Goal: Information Seeking & Learning: Learn about a topic

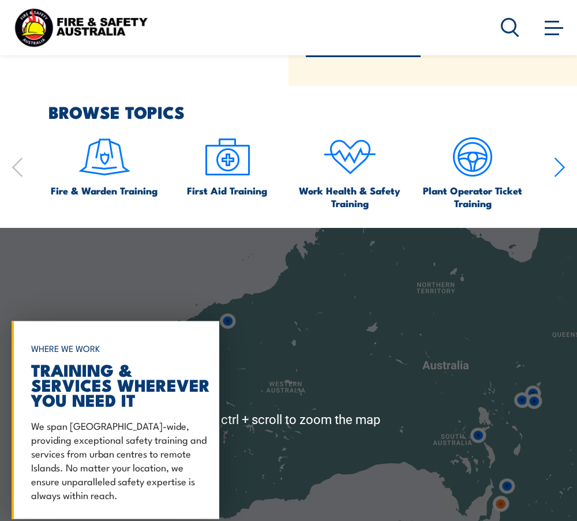
scroll to position [750, 0]
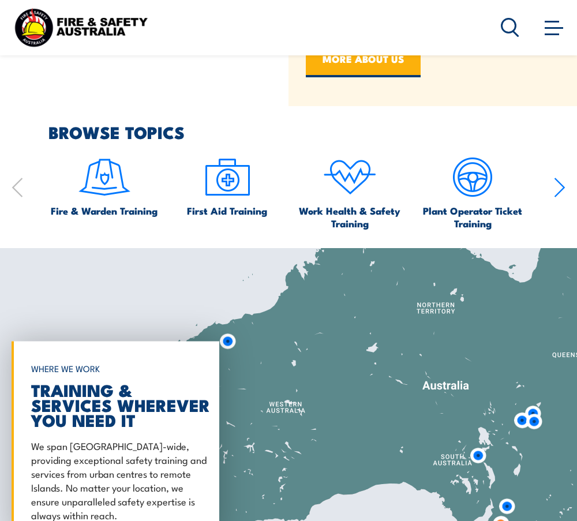
click at [564, 186] on icon "button" at bounding box center [560, 187] width 12 height 23
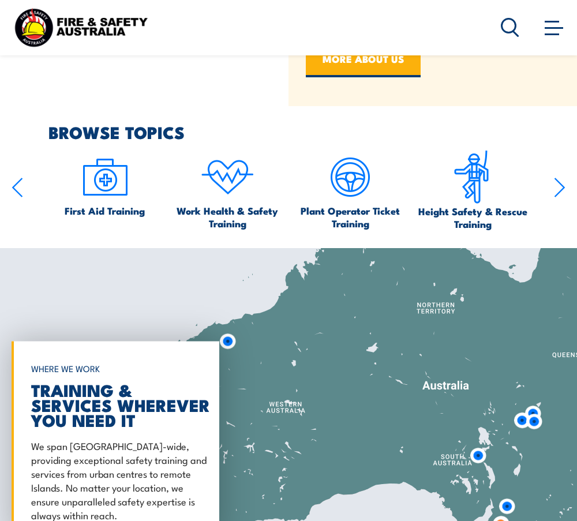
click at [564, 186] on icon "button" at bounding box center [560, 187] width 12 height 23
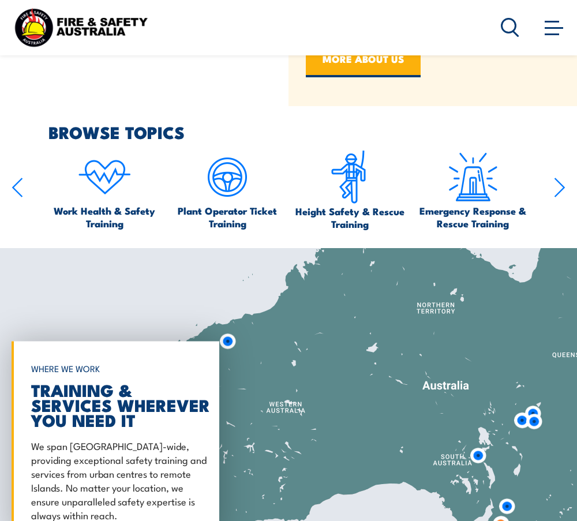
click at [31, 175] on div "Fire & Warden Training First Aid Training Work Health & Safety Training Plant O…" at bounding box center [289, 190] width 554 height 80
click at [20, 178] on icon "button" at bounding box center [18, 187] width 12 height 23
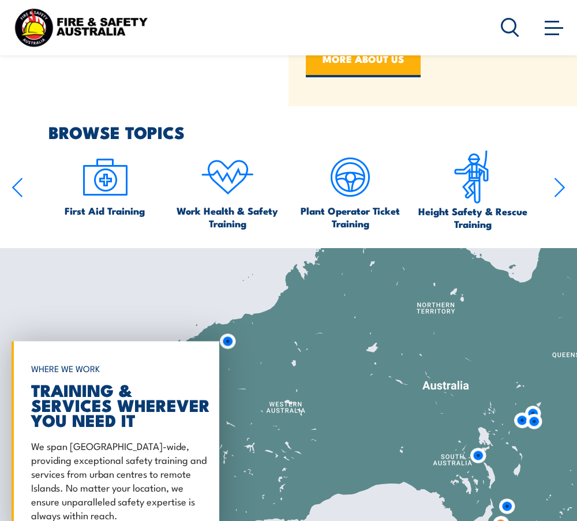
click at [19, 178] on icon "button" at bounding box center [18, 187] width 12 height 23
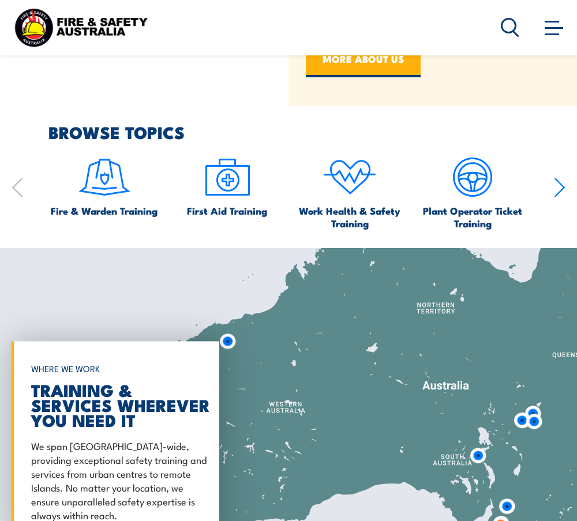
click at [21, 178] on icon "button" at bounding box center [17, 187] width 9 height 18
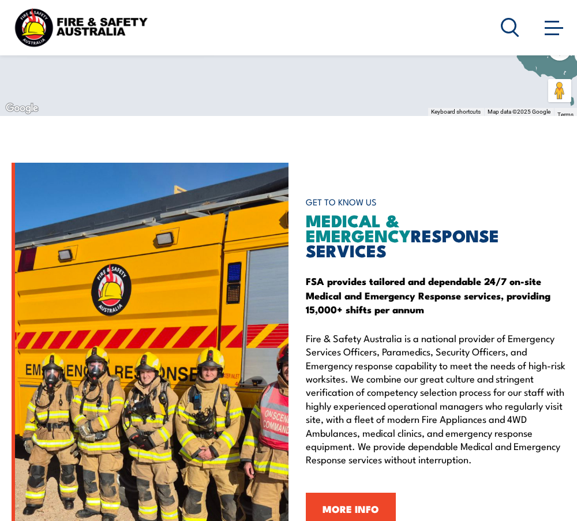
scroll to position [1269, 0]
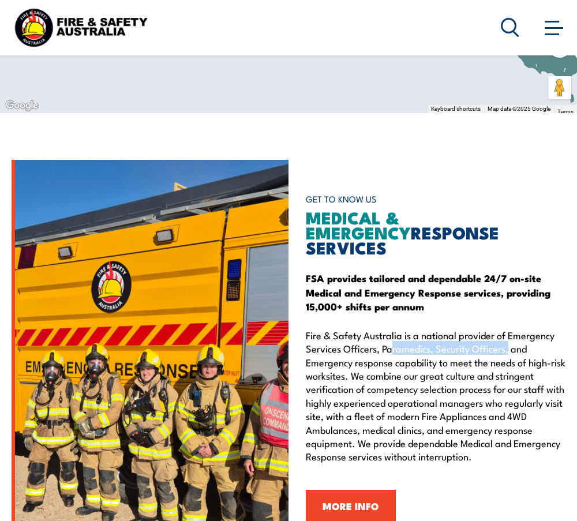
drag, startPoint x: 391, startPoint y: 331, endPoint x: 510, endPoint y: 332, distance: 118.8
click at [510, 332] on p "Fire & Safety Australia is a national provider of Emergency Services Officers, …" at bounding box center [436, 395] width 260 height 135
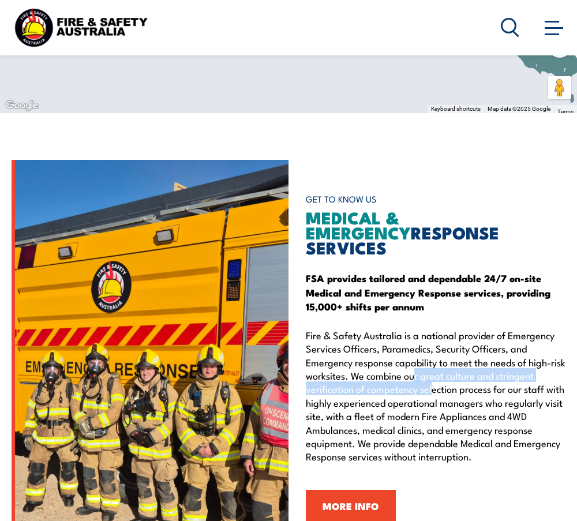
drag, startPoint x: 510, startPoint y: 332, endPoint x: 434, endPoint y: 366, distance: 83.1
click at [434, 366] on p "Fire & Safety Australia is a national provider of Emergency Services Officers, …" at bounding box center [436, 395] width 260 height 135
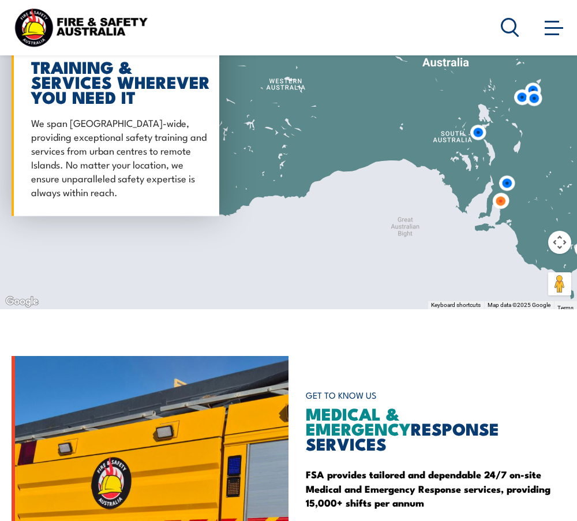
scroll to position [807, 0]
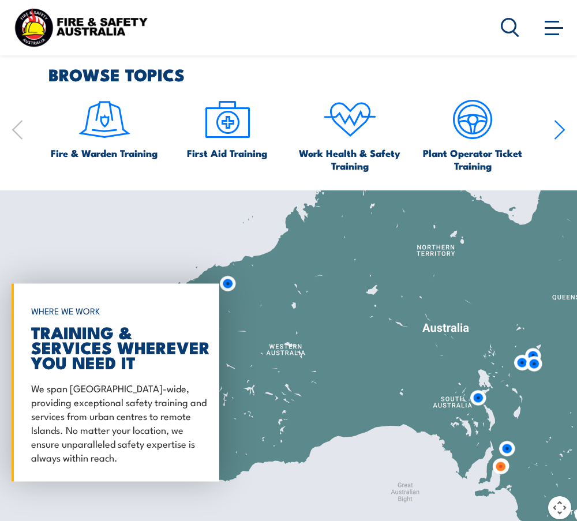
click at [560, 123] on icon "button" at bounding box center [560, 129] width 12 height 23
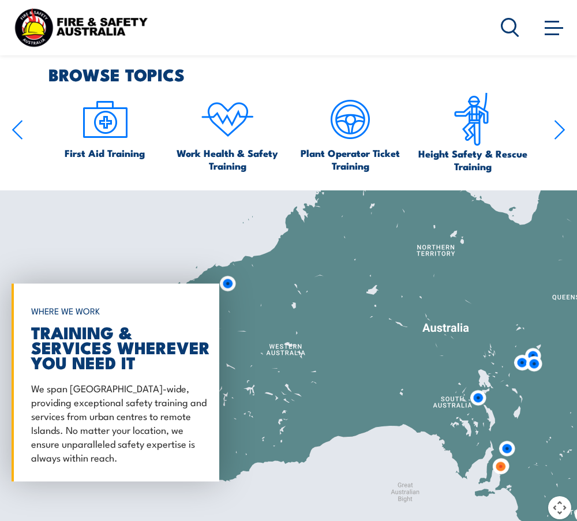
click at [560, 123] on icon "button" at bounding box center [560, 129] width 12 height 23
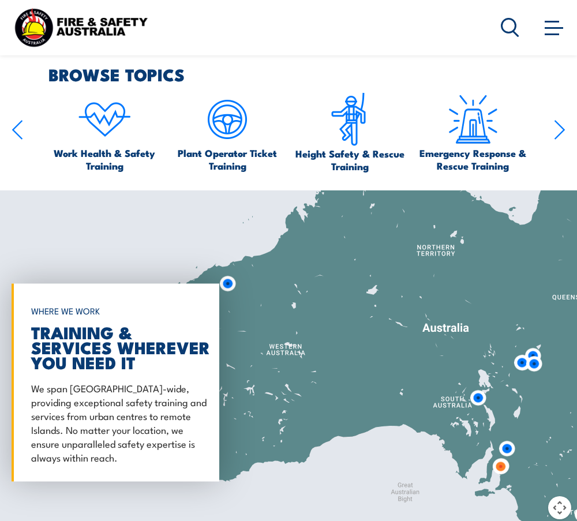
click at [556, 133] on icon "button" at bounding box center [560, 129] width 12 height 23
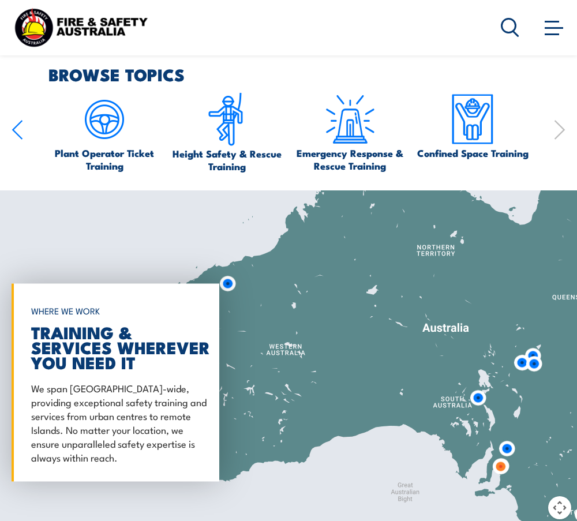
click at [561, 120] on icon "button" at bounding box center [560, 129] width 12 height 23
click at [555, 134] on icon "button" at bounding box center [560, 129] width 12 height 23
click at [22, 129] on icon "button" at bounding box center [18, 129] width 12 height 23
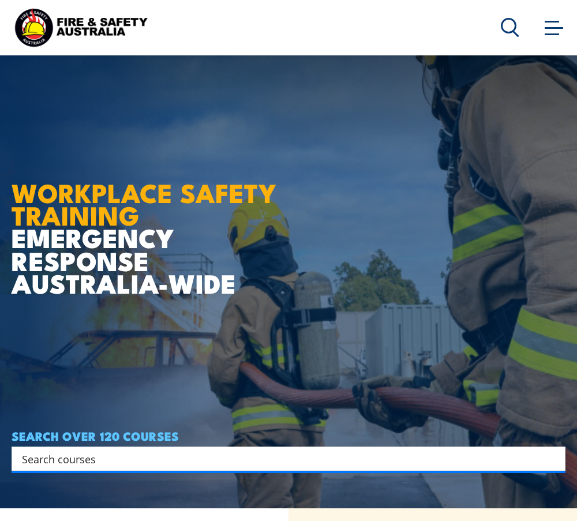
scroll to position [0, 0]
